Goal: Transaction & Acquisition: Book appointment/travel/reservation

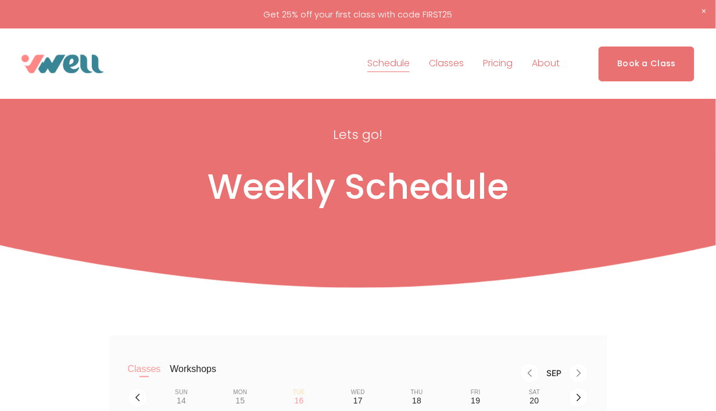
click at [638, 60] on link "Book a Class" at bounding box center [646, 63] width 96 height 34
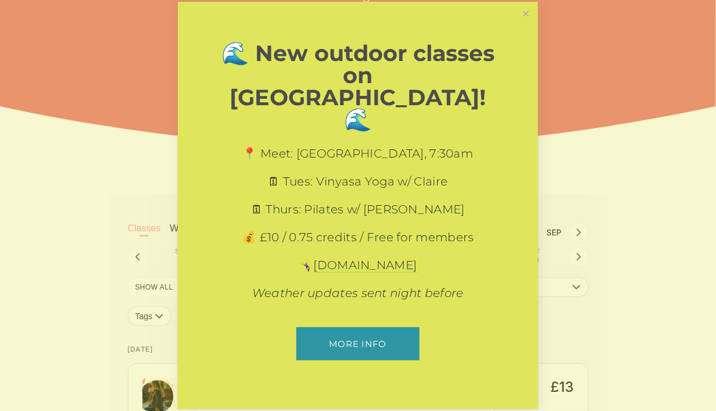
scroll to position [174, 0]
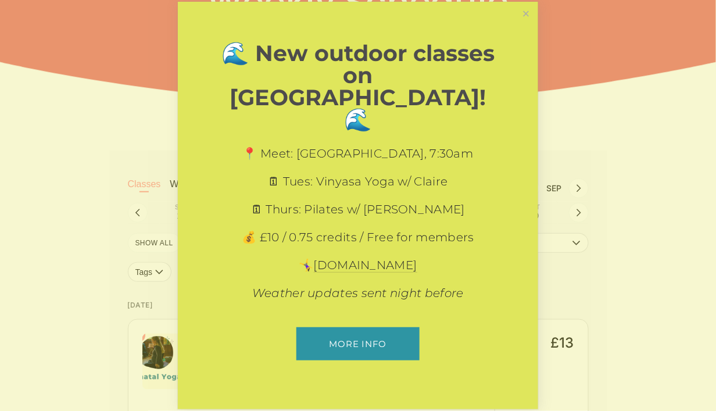
drag, startPoint x: 521, startPoint y: 35, endPoint x: 525, endPoint y: 41, distance: 7.1
click at [521, 24] on link "Close" at bounding box center [526, 13] width 20 height 20
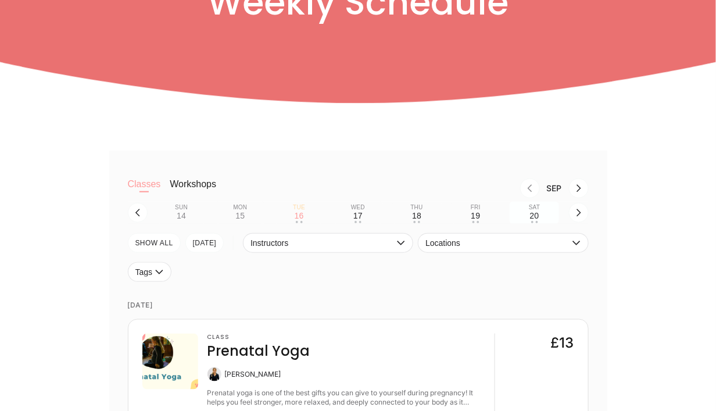
click at [531, 220] on div "20" at bounding box center [534, 215] width 9 height 9
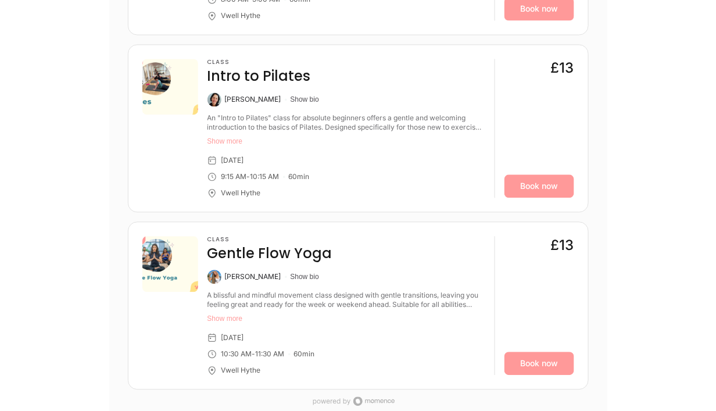
scroll to position [523, 0]
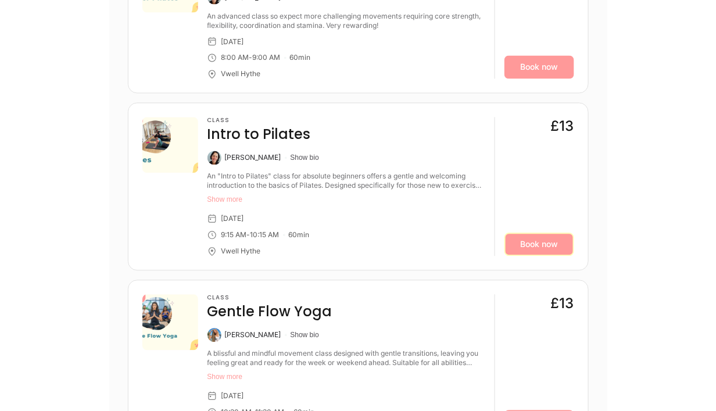
click at [524, 249] on link "Book now" at bounding box center [539, 244] width 70 height 23
